Goal: Check status

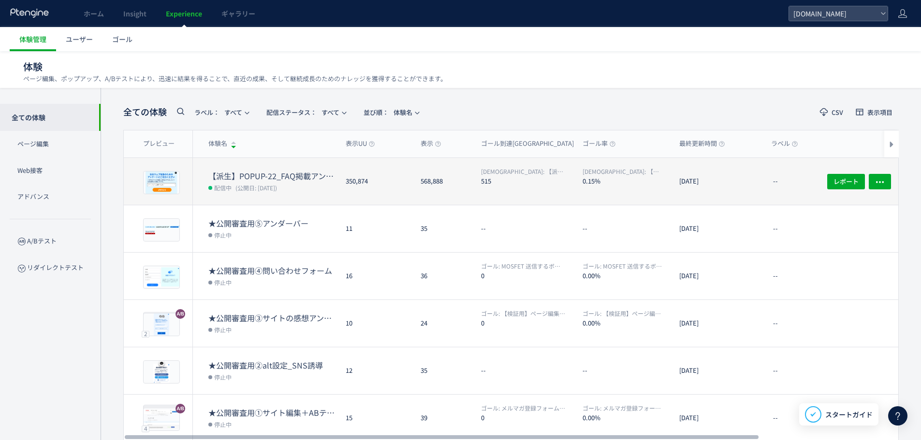
click at [265, 179] on dt "【派生】POPUP-22_FAQ掲載アンケート" at bounding box center [273, 176] width 130 height 11
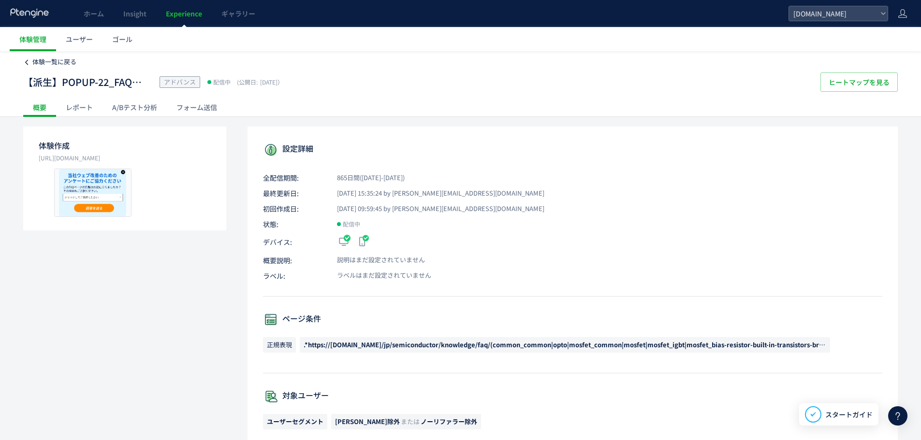
click at [48, 63] on span "体験一覧に戻る" at bounding box center [54, 61] width 44 height 9
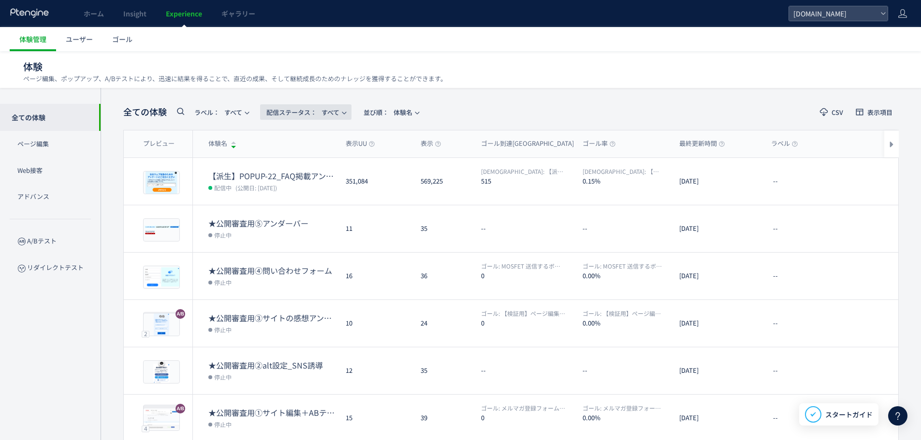
click at [332, 108] on span "配信ステータス​： すべて" at bounding box center [302, 112] width 73 height 16
click at [378, 108] on span "並び順：" at bounding box center [375, 112] width 25 height 9
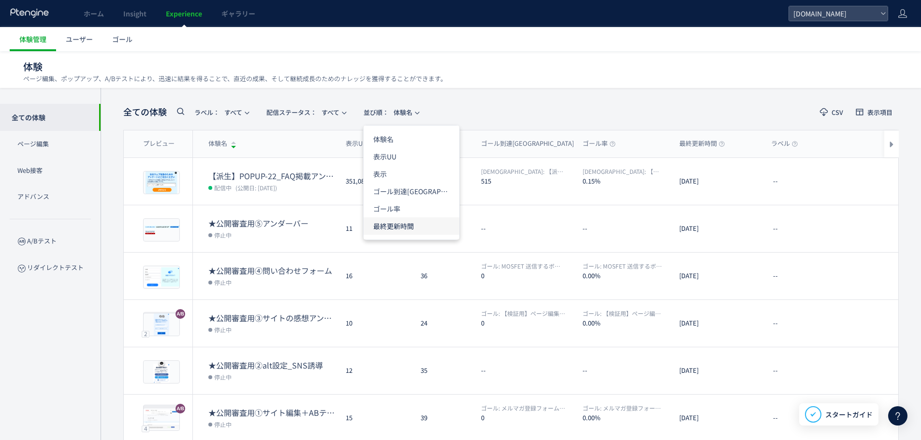
click at [396, 226] on li "最終更新時間" at bounding box center [411, 225] width 96 height 17
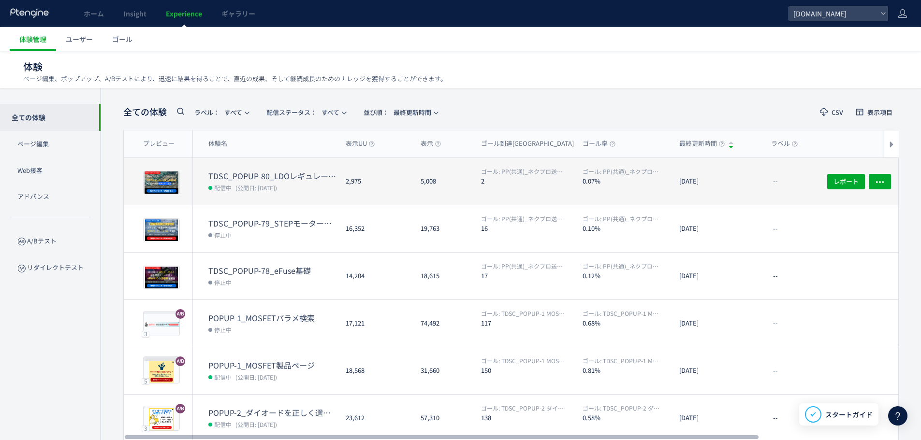
click at [304, 191] on dd "配信中 (公開日: [DATE])" at bounding box center [273, 187] width 130 height 13
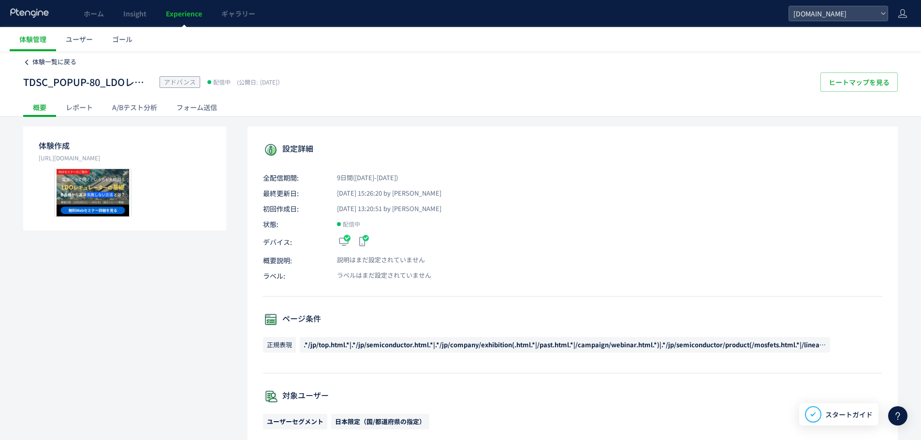
click at [69, 57] on span "体験一覧に戻る" at bounding box center [54, 61] width 44 height 9
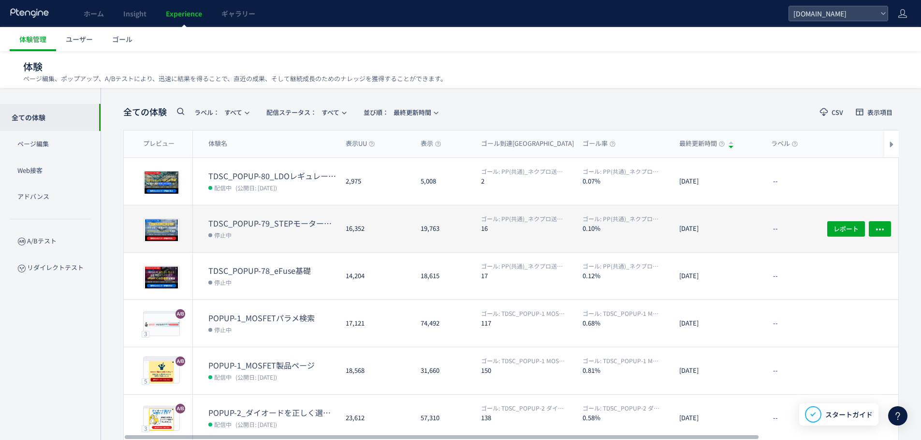
click at [314, 242] on dl "TDSC_POPUP-79_STEPモーター制御術 停止中" at bounding box center [273, 235] width 130 height 34
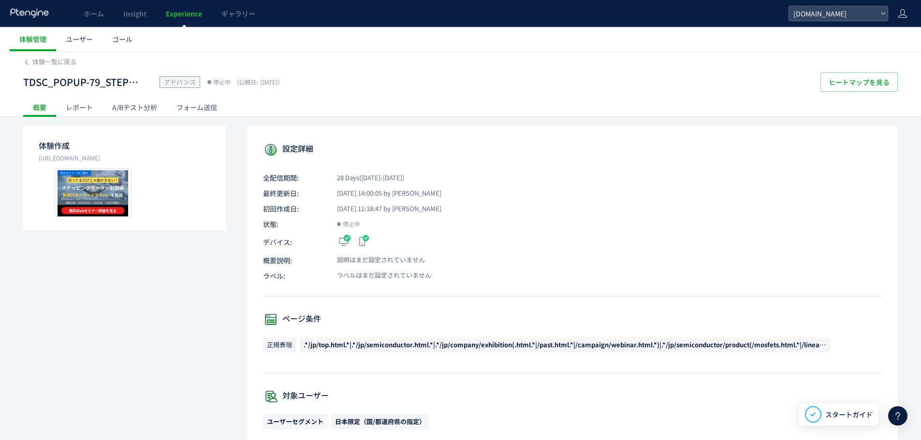
click at [108, 80] on span "TDSC_POPUP-79_STEPモーター制御術" at bounding box center [83, 82] width 121 height 14
drag, startPoint x: 101, startPoint y: 80, endPoint x: 85, endPoint y: 82, distance: 16.0
click at [85, 82] on span "TDSC_POPUP-79_STEPモーター制御術" at bounding box center [83, 82] width 121 height 14
click at [101, 82] on span "TDSC_POPUP-79_STEPモーター制御術" at bounding box center [83, 82] width 121 height 14
drag, startPoint x: 101, startPoint y: 82, endPoint x: 41, endPoint y: 81, distance: 60.4
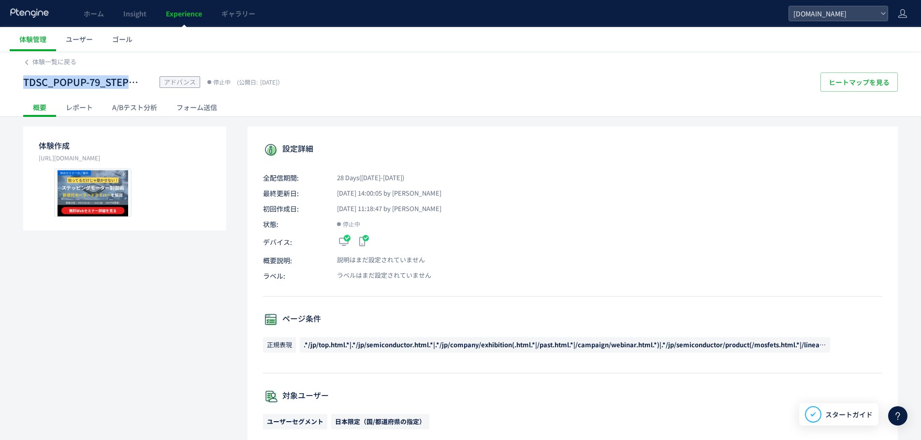
click at [41, 81] on span "TDSC_POPUP-79_STEPモーター制御術" at bounding box center [83, 82] width 121 height 14
click at [89, 104] on div "レポート" at bounding box center [79, 107] width 46 height 19
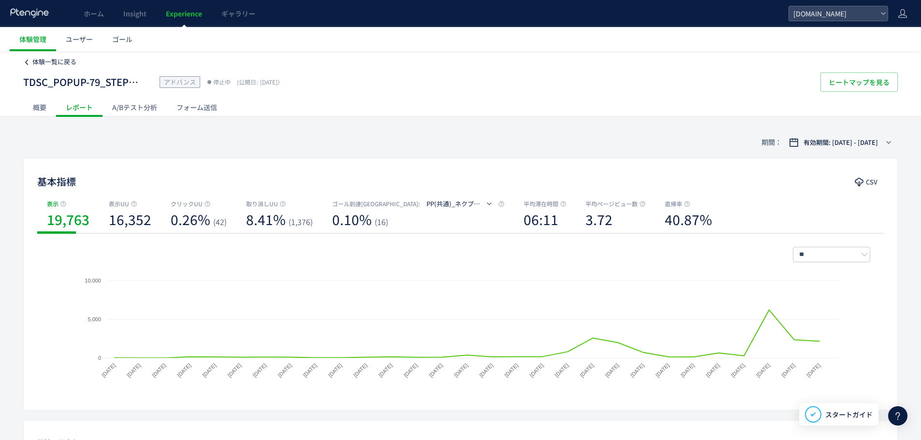
click at [73, 59] on span "体験一覧に戻る" at bounding box center [54, 61] width 44 height 9
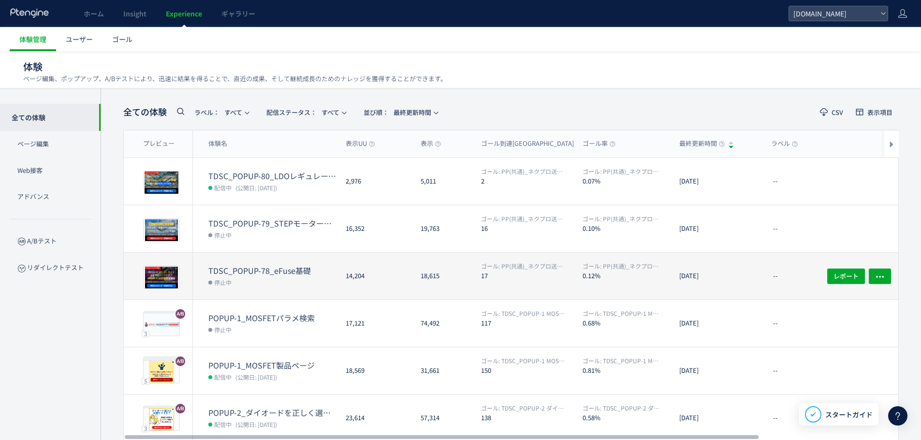
click at [318, 274] on dt "TDSC_POPUP-78_eFuse基礎" at bounding box center [273, 270] width 130 height 11
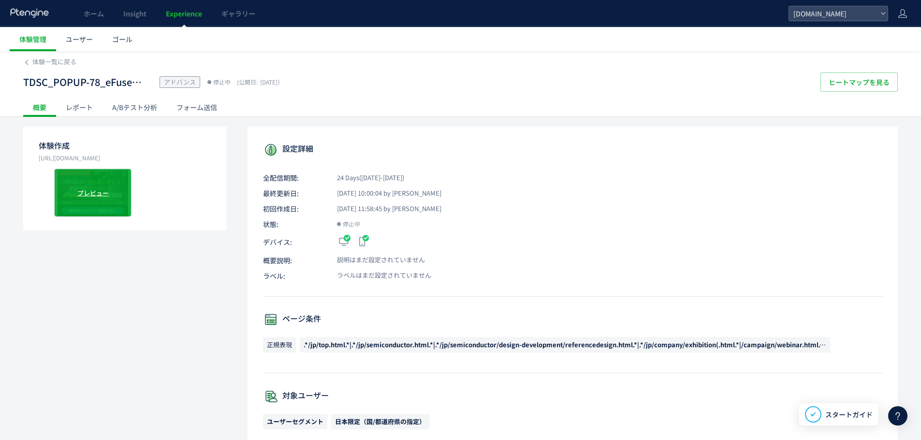
click at [107, 197] on div "プレビュー" at bounding box center [92, 193] width 77 height 48
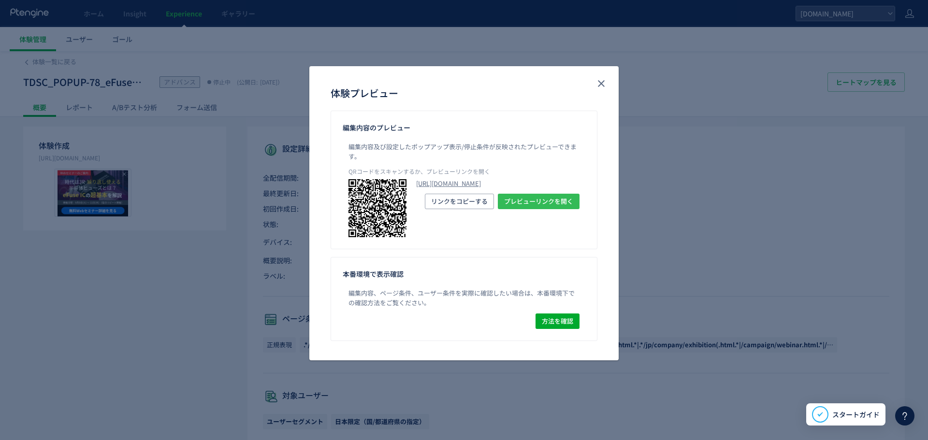
click at [521, 209] on span "プレビューリンクを開く" at bounding box center [538, 201] width 69 height 15
click at [601, 76] on button "close" at bounding box center [600, 83] width 15 height 15
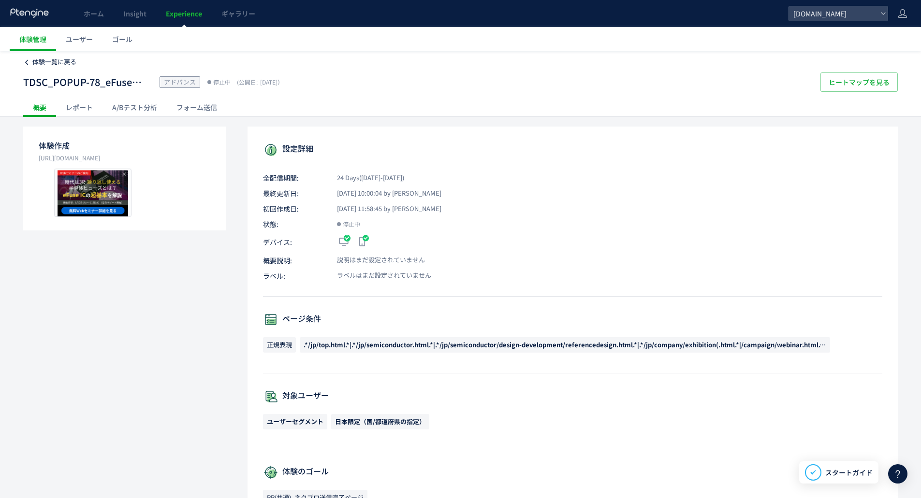
click at [63, 62] on span "体験一覧に戻る" at bounding box center [54, 61] width 44 height 9
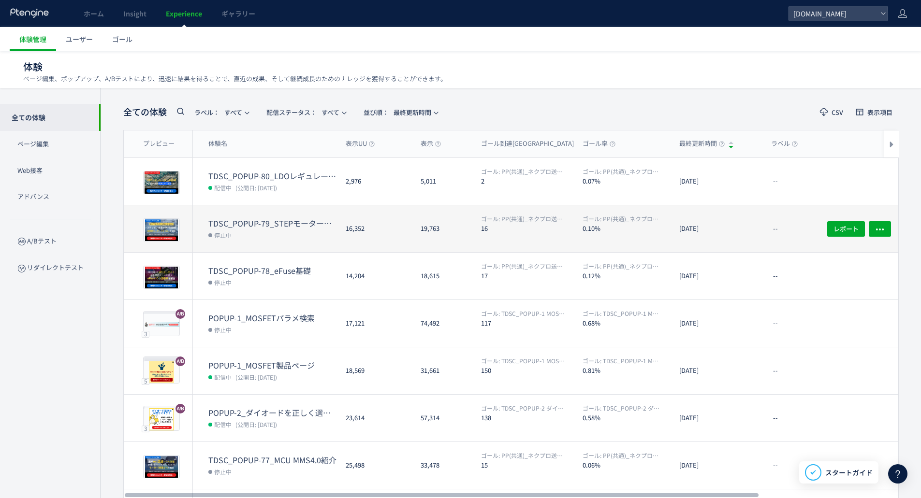
click at [263, 224] on dt "TDSC_POPUP-79_STEPモーター制御術" at bounding box center [273, 223] width 130 height 11
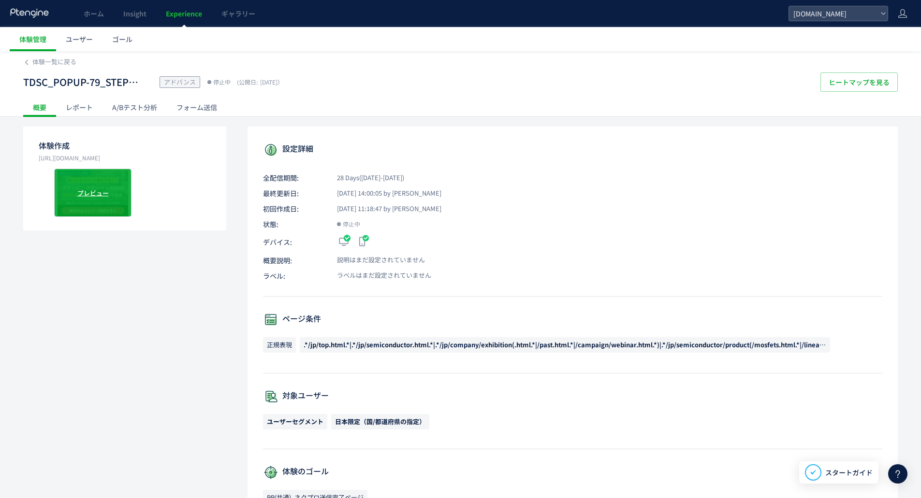
click at [97, 197] on span "プレビュー" at bounding box center [92, 192] width 31 height 9
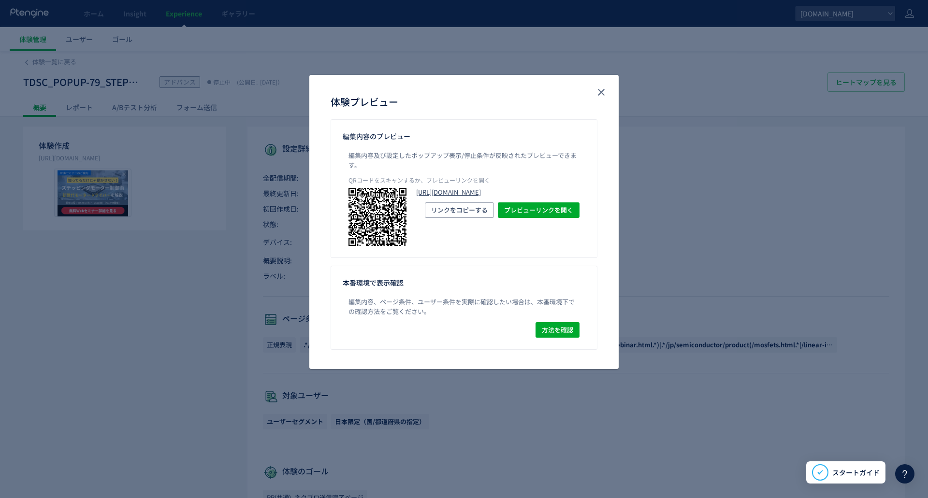
click at [555, 197] on link "[URL][DOMAIN_NAME]" at bounding box center [497, 192] width 163 height 9
click at [604, 94] on use "close" at bounding box center [601, 92] width 7 height 7
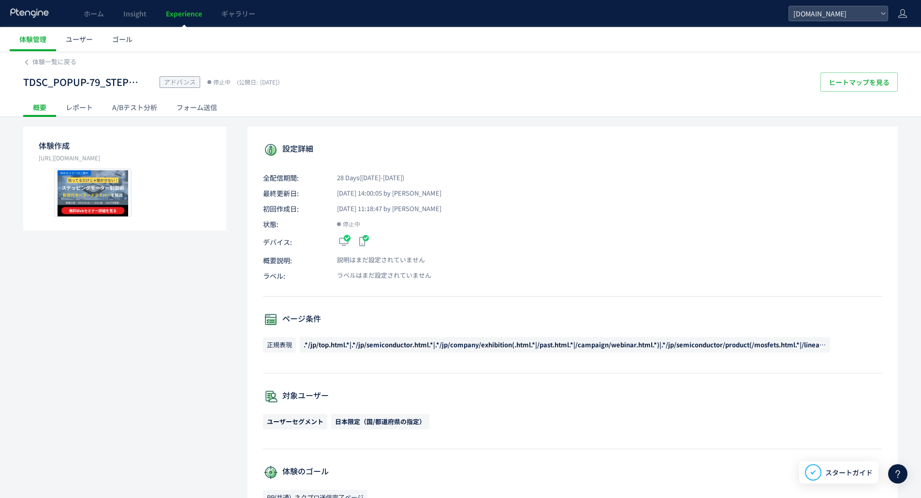
click at [136, 81] on span "TDSC_POPUP-79_STEPモーター制御術" at bounding box center [83, 82] width 121 height 14
click at [74, 64] on span "体験一覧に戻る" at bounding box center [54, 61] width 44 height 9
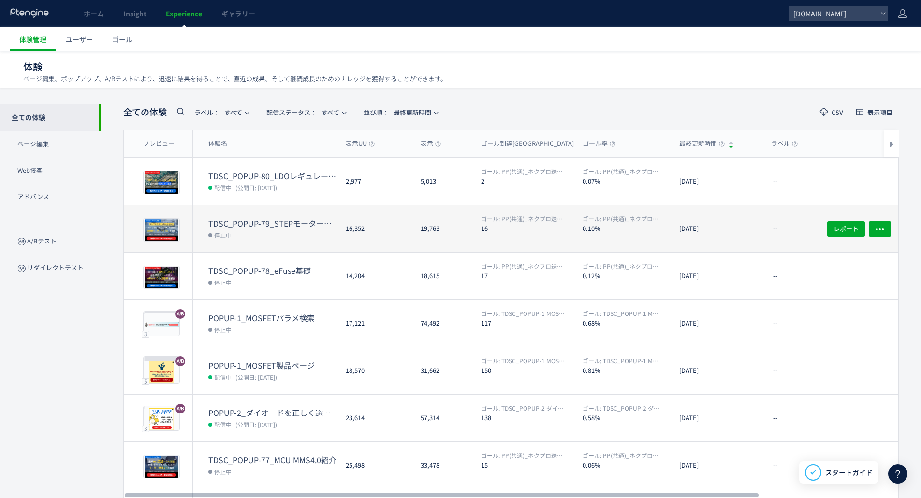
click at [292, 221] on dt "TDSC_POPUP-79_STEPモーター制御術" at bounding box center [273, 223] width 130 height 11
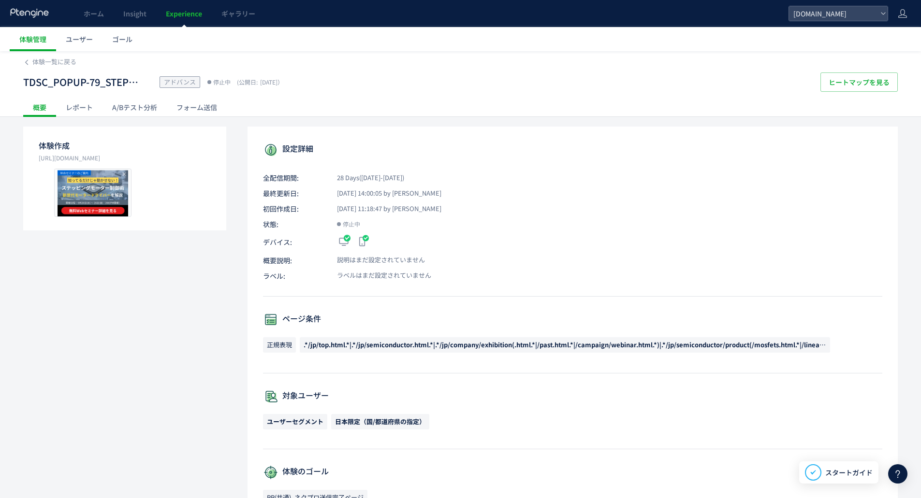
click at [103, 105] on div "A/Bテスト分析" at bounding box center [134, 107] width 64 height 19
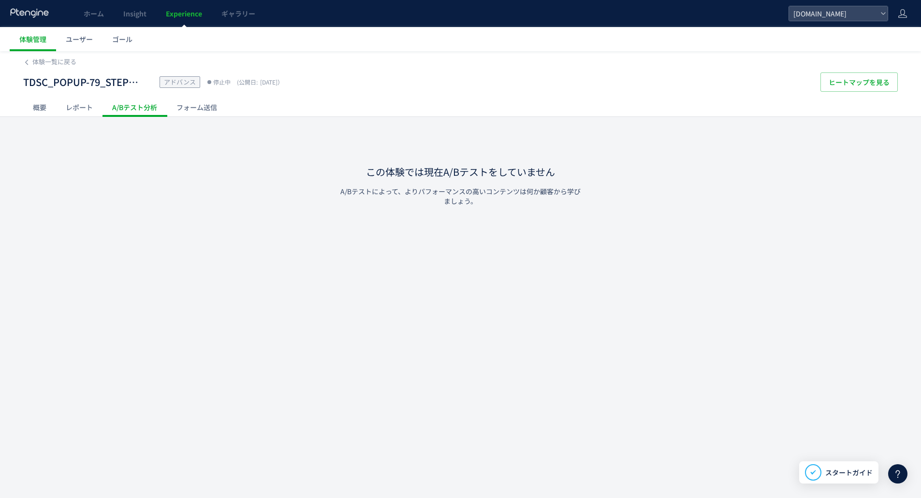
click at [128, 106] on div "A/Bテスト分析" at bounding box center [134, 107] width 64 height 19
click at [140, 109] on div "A/Bテスト分析" at bounding box center [134, 107] width 64 height 19
drag, startPoint x: 145, startPoint y: 81, endPoint x: 132, endPoint y: 82, distance: 13.1
click at [138, 82] on div "TDSC_POPUP-79_STEPモーター制御術 アドバンス 停止中 (公開日: [DATE]）" at bounding box center [416, 81] width 787 height 19
click at [131, 82] on span "TDSC_POPUP-79_STEPモーター制御術" at bounding box center [83, 82] width 121 height 14
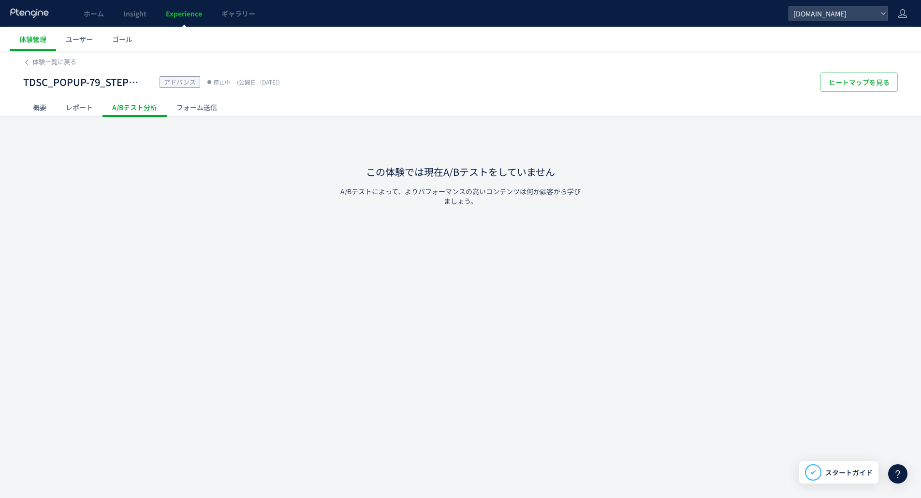
click at [182, 109] on div "フォーム送信" at bounding box center [197, 107] width 60 height 19
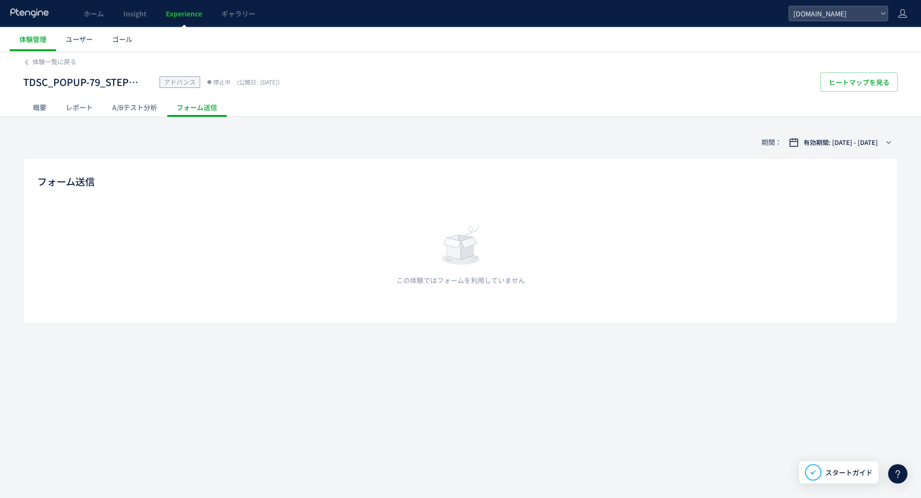
click at [124, 81] on span "TDSC_POPUP-79_STEPモーター制御術" at bounding box center [83, 82] width 121 height 14
click at [51, 63] on span "体験一覧に戻る" at bounding box center [54, 61] width 44 height 9
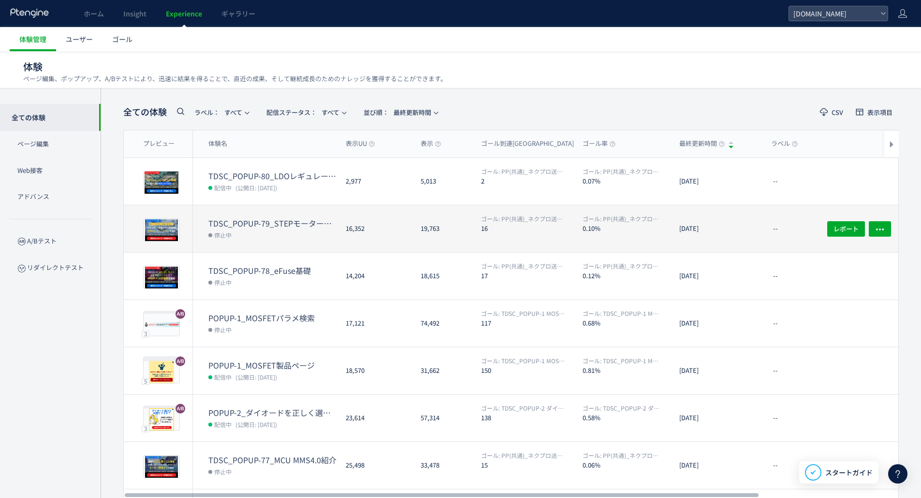
click at [362, 238] on div "16,352" at bounding box center [375, 228] width 75 height 47
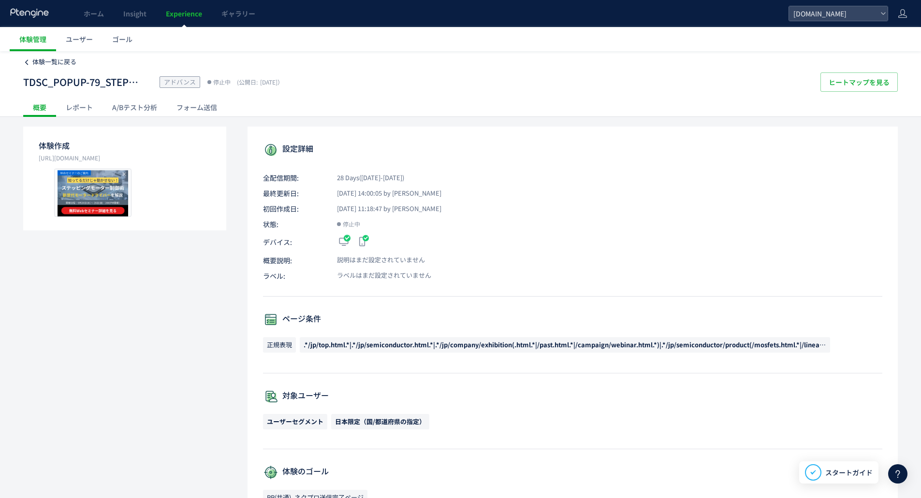
click at [51, 63] on span "体験一覧に戻る" at bounding box center [54, 61] width 44 height 9
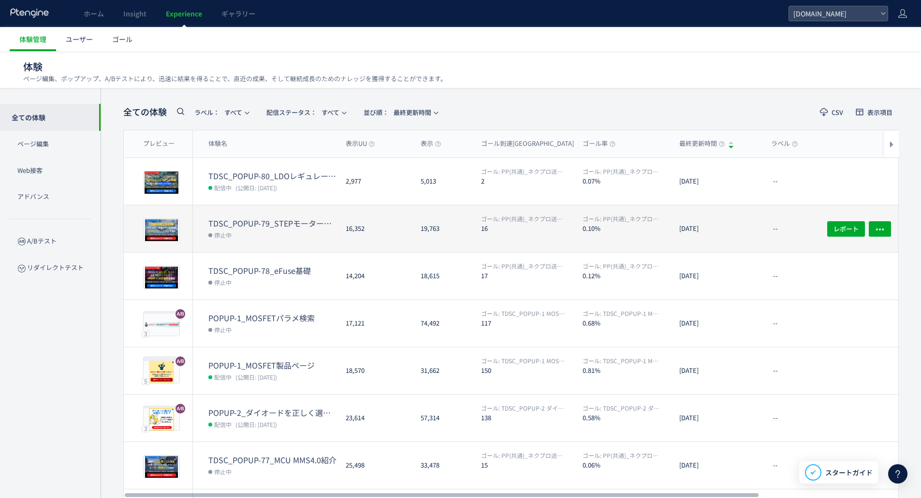
click at [302, 224] on dt "TDSC_POPUP-79_STEPモーター制御術" at bounding box center [273, 223] width 130 height 11
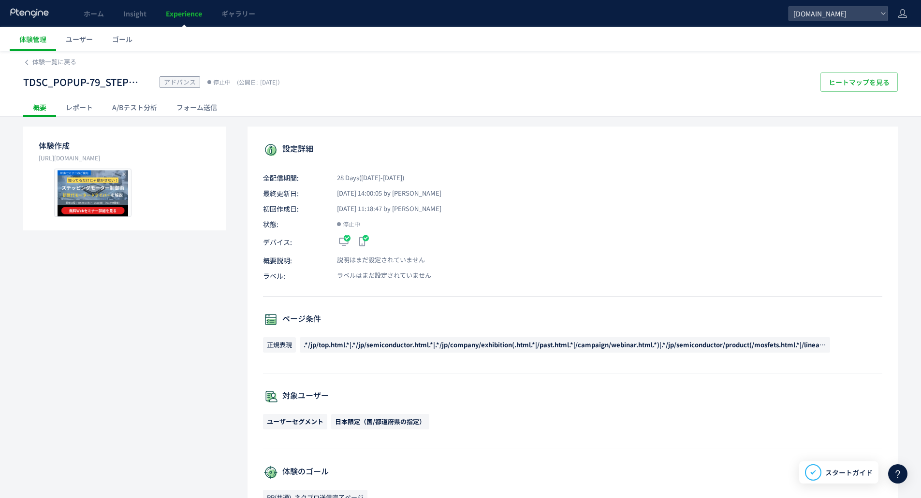
click at [89, 106] on div "レポート" at bounding box center [79, 107] width 46 height 19
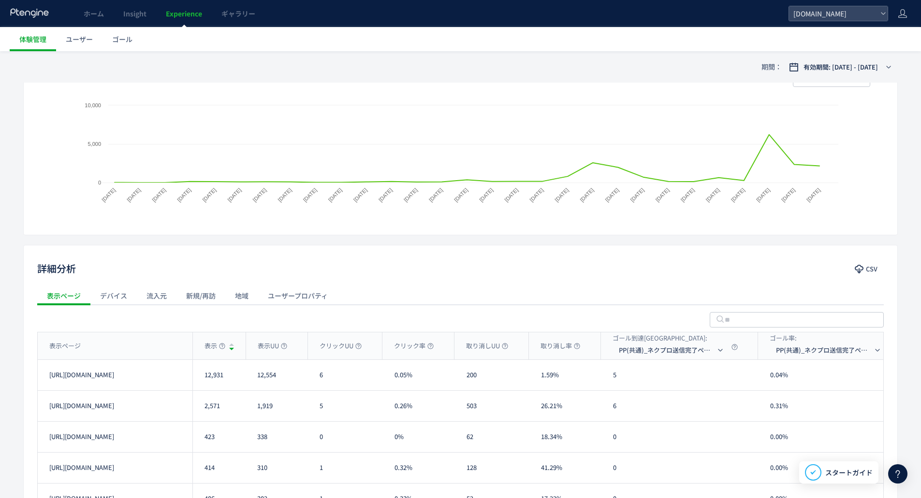
scroll to position [48, 0]
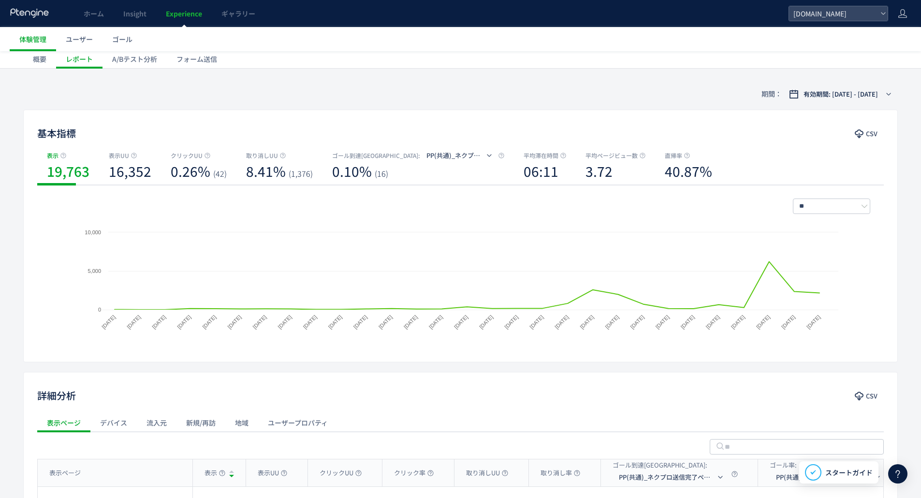
click at [115, 56] on div "A/Bテスト分析" at bounding box center [134, 58] width 64 height 19
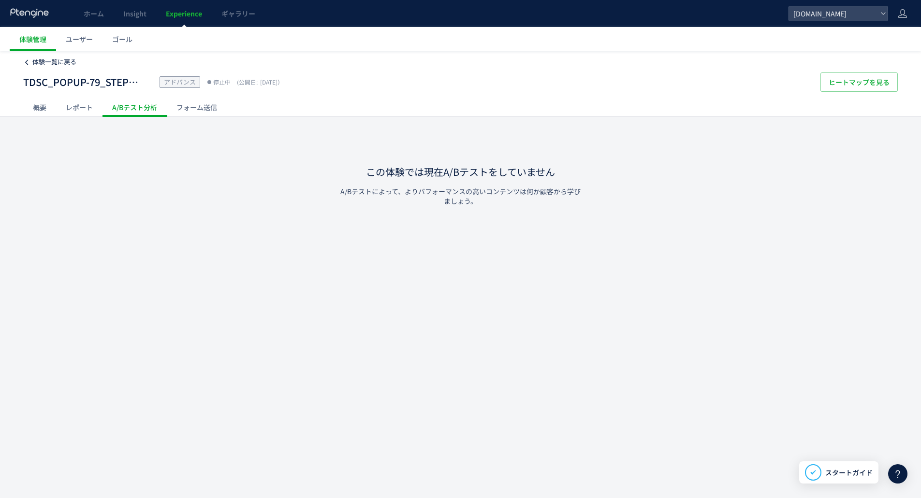
click at [51, 65] on span "体験一覧に戻る" at bounding box center [54, 61] width 44 height 9
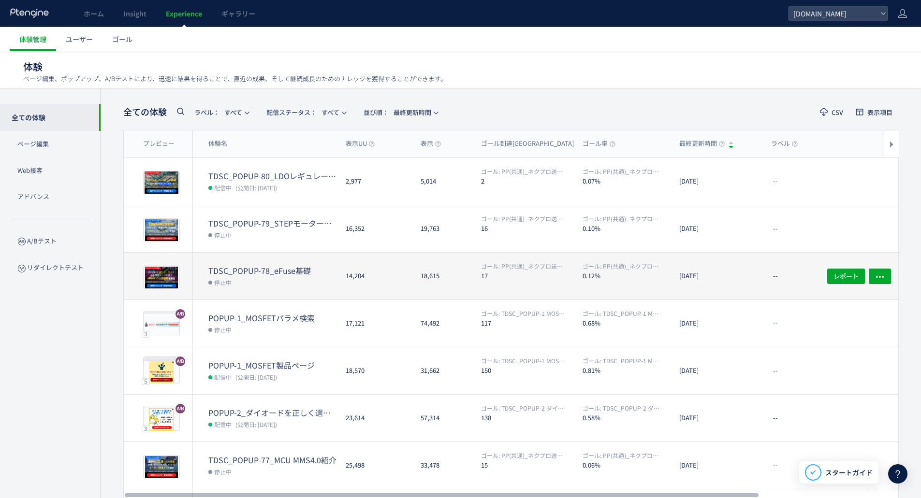
click at [285, 275] on dt "TDSC_POPUP-78_eFuse基礎" at bounding box center [273, 270] width 130 height 11
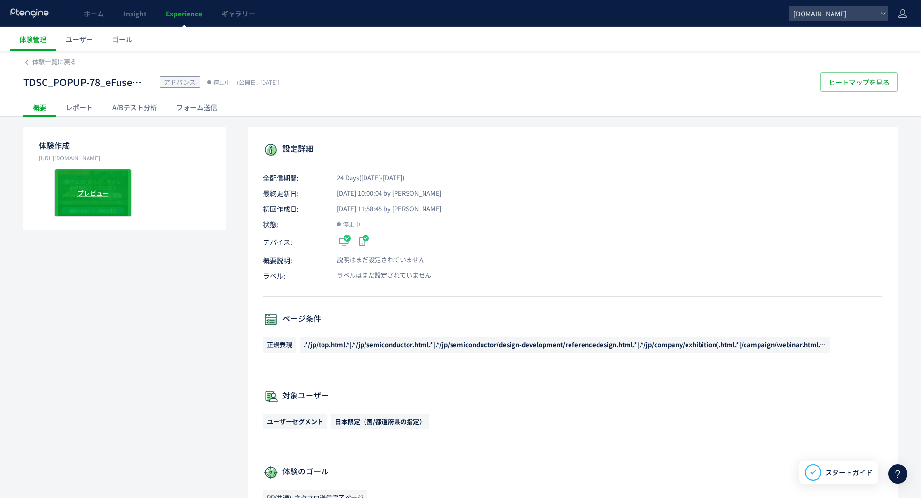
click at [110, 204] on div "プレビュー" at bounding box center [92, 193] width 77 height 48
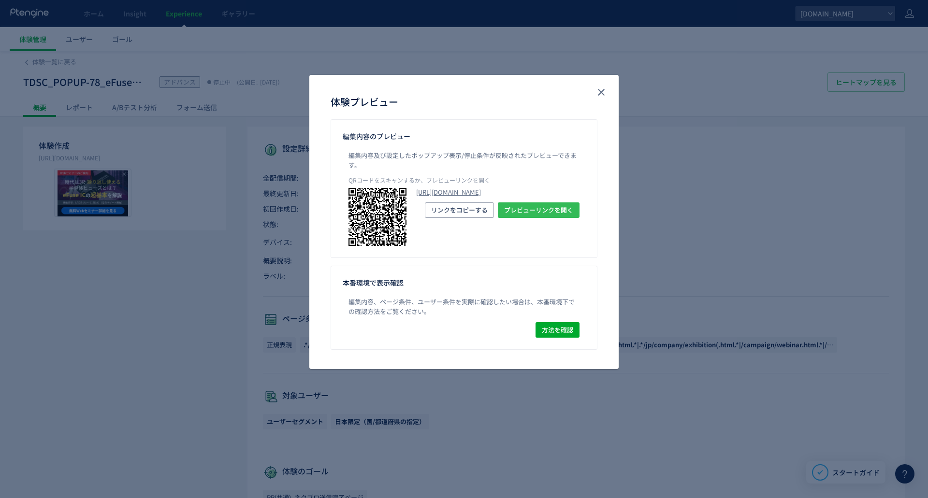
click at [551, 218] on span "プレビューリンクを開く" at bounding box center [538, 210] width 69 height 15
click at [601, 90] on icon "close" at bounding box center [601, 93] width 12 height 12
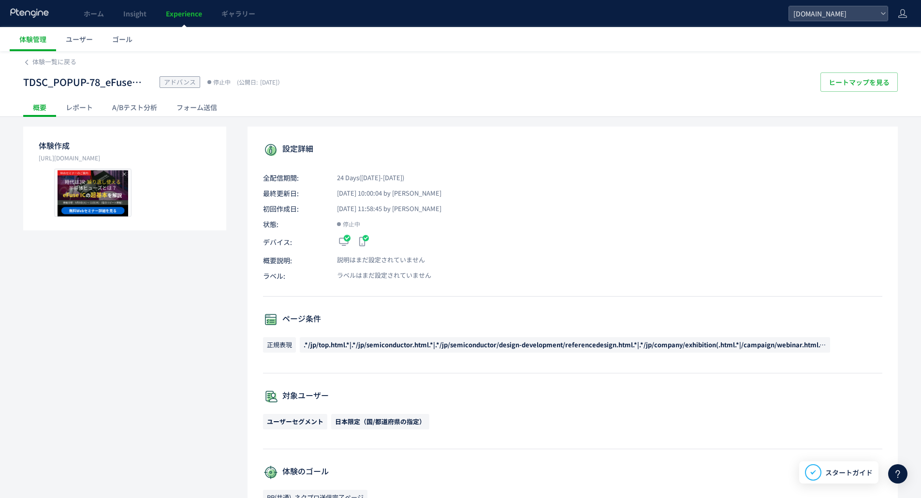
click at [98, 105] on div "レポート" at bounding box center [79, 107] width 46 height 19
